Goal: Navigation & Orientation: Find specific page/section

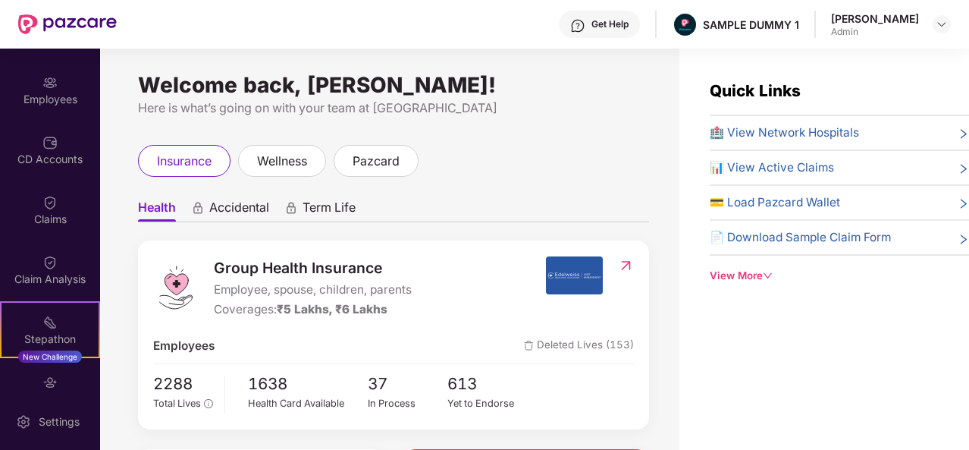
scroll to position [98, 0]
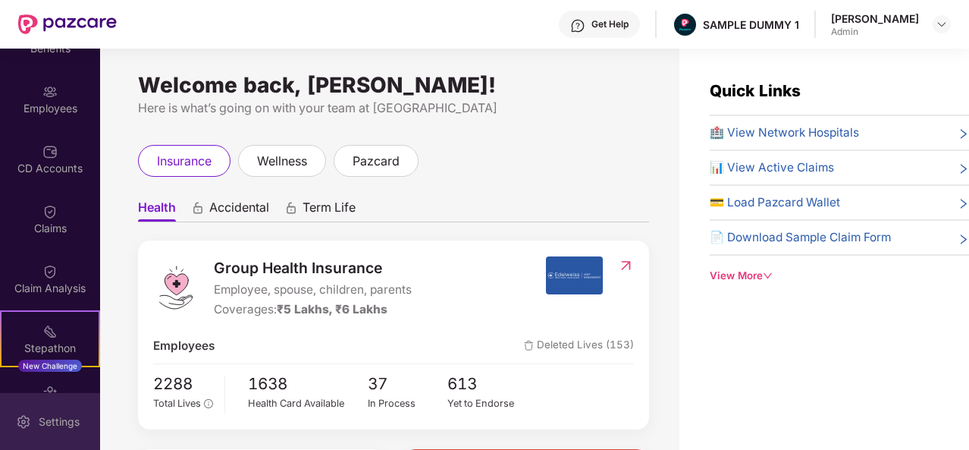
click at [53, 427] on div "Settings" at bounding box center [59, 421] width 50 height 15
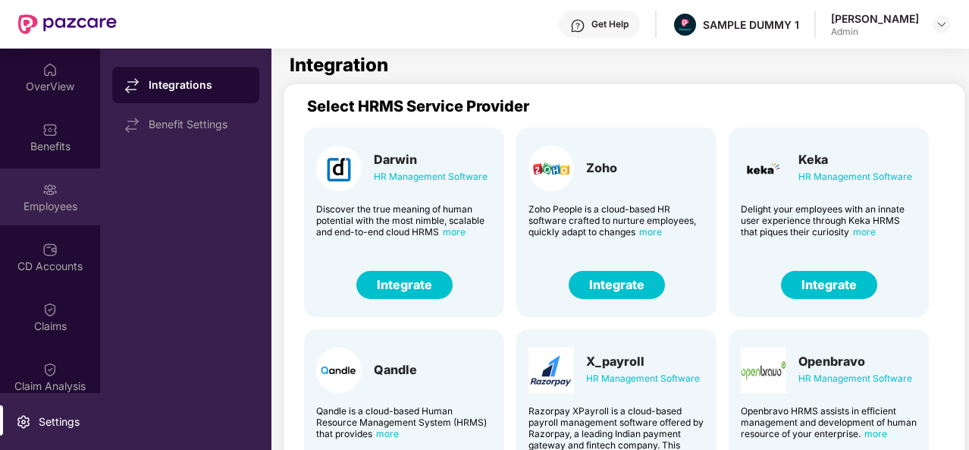
click at [49, 185] on img at bounding box center [49, 189] width 15 height 15
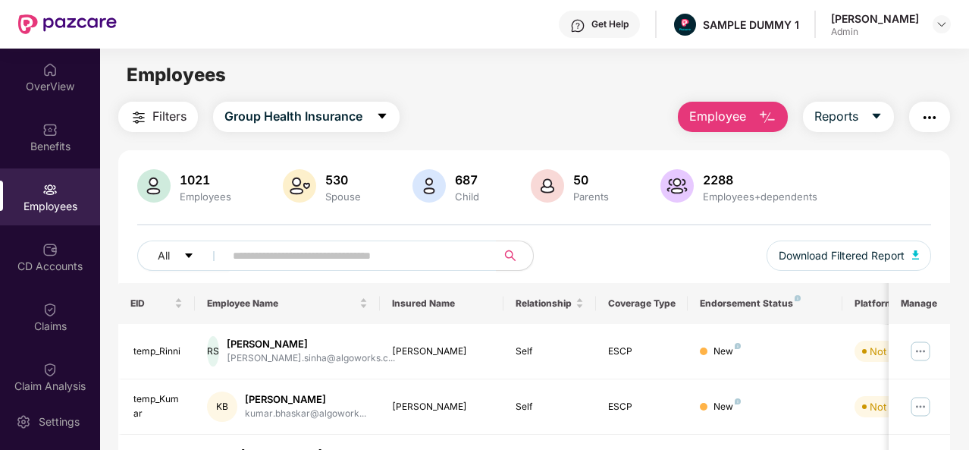
click at [746, 114] on span "Employee" at bounding box center [717, 116] width 57 height 19
